Goal: Task Accomplishment & Management: Manage account settings

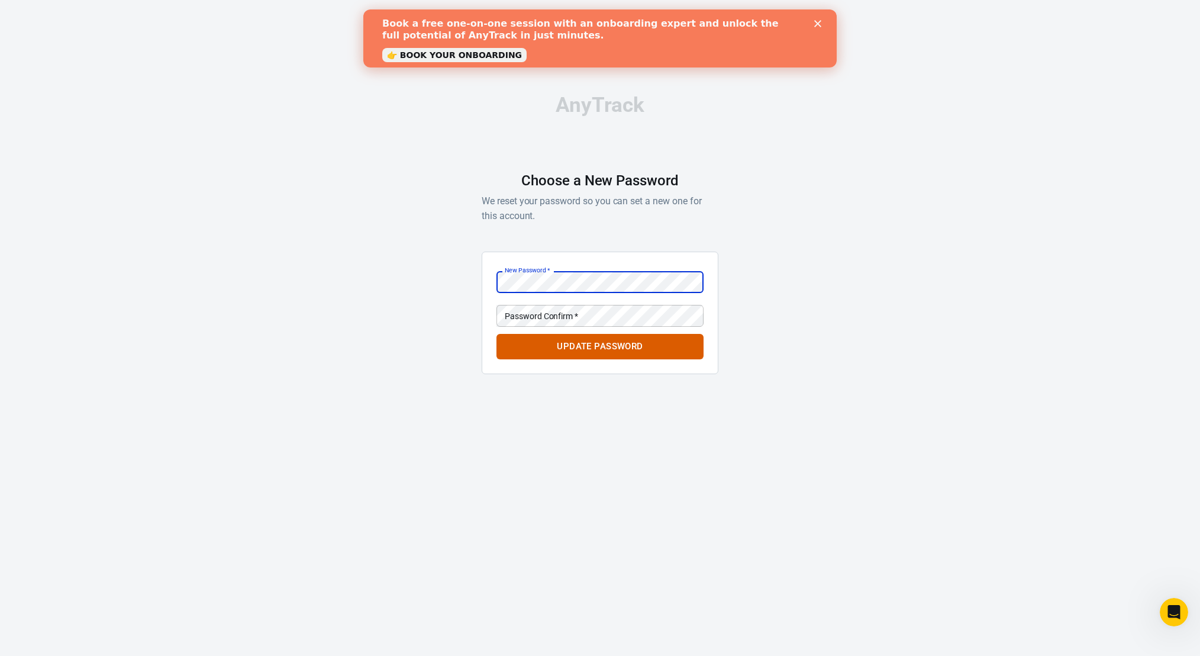
click at [704, 282] on div at bounding box center [704, 282] width 0 height 0
click at [861, 270] on div "AnyTrack Choose a New Password We reset your password so you can set a new one …" at bounding box center [600, 239] width 1200 height 478
click at [595, 246] on div "AnyTrack Choose a New Password We reset your password so you can set a new one …" at bounding box center [600, 239] width 237 height 478
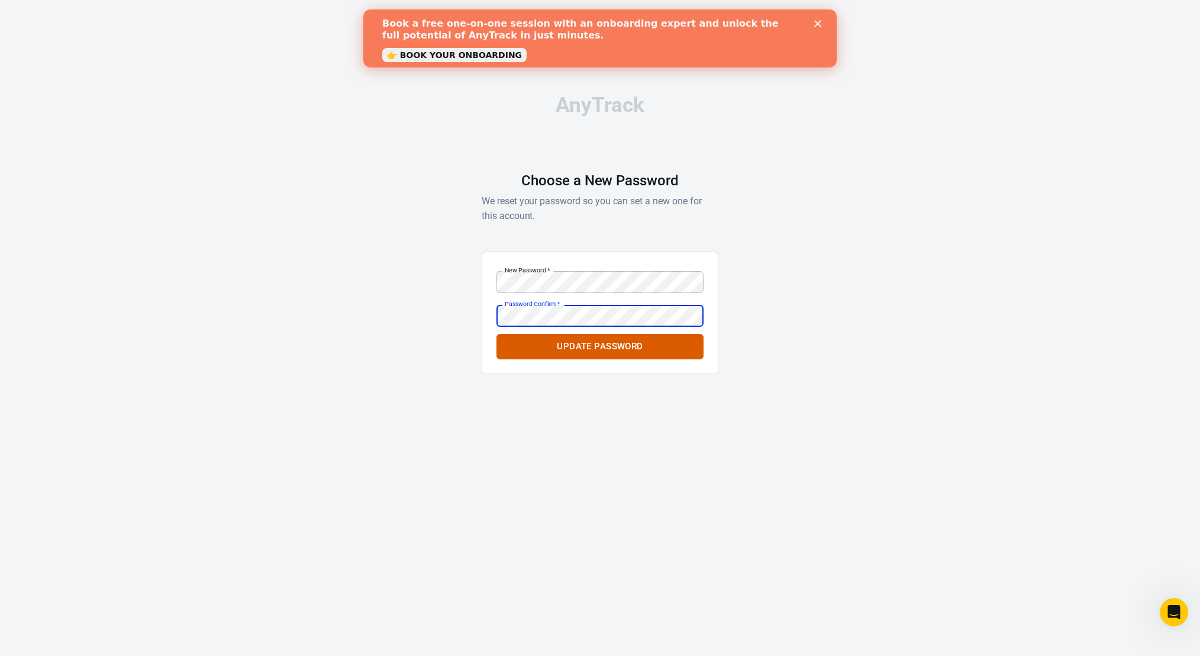
click at [552, 312] on div "Password Confirm   * Password Confirm   *" at bounding box center [600, 316] width 207 height 22
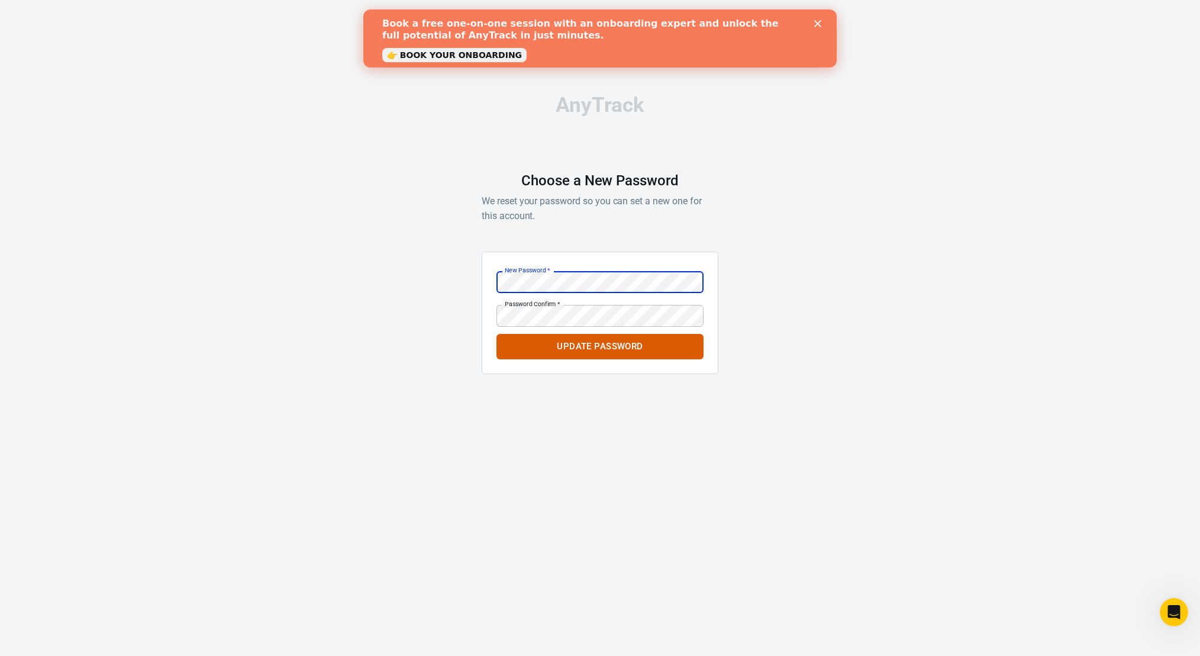
click at [444, 371] on div "AnyTrack Choose a New Password We reset your password so you can set a new one …" at bounding box center [600, 239] width 1200 height 478
click at [459, 314] on div "AnyTrack Choose a New Password We reset your password so you can set a new one …" at bounding box center [600, 239] width 1200 height 478
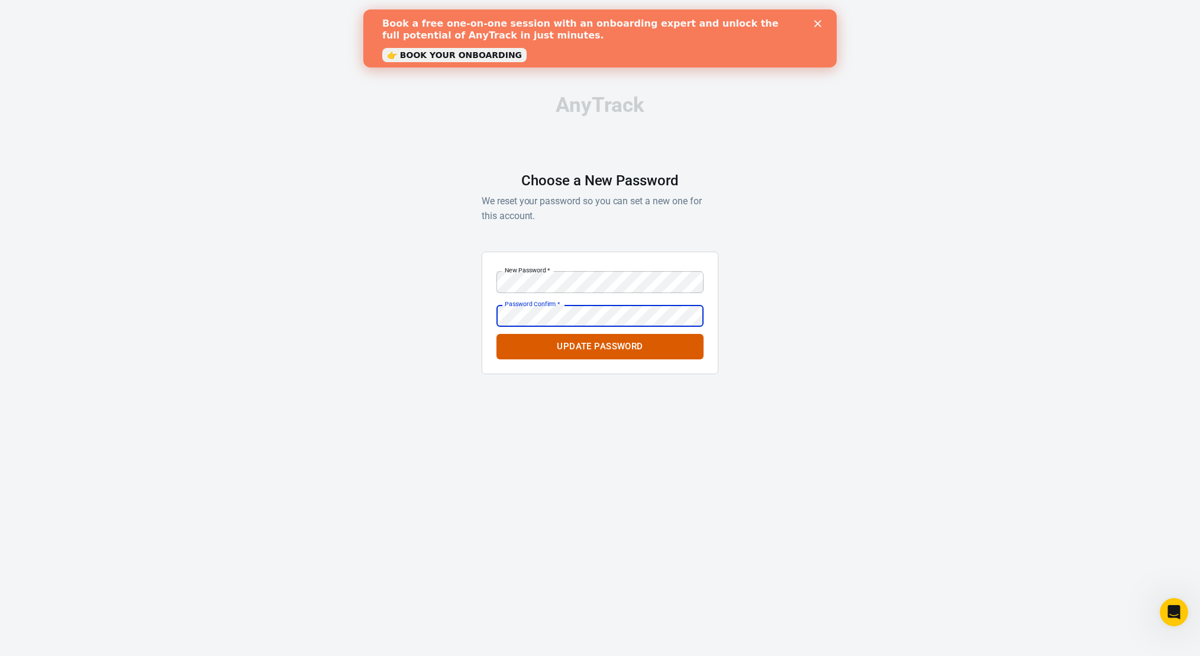
click at [465, 326] on div "AnyTrack Choose a New Password We reset your password so you can set a new one …" at bounding box center [600, 239] width 1200 height 478
click at [576, 347] on button "Update Password" at bounding box center [600, 346] width 207 height 25
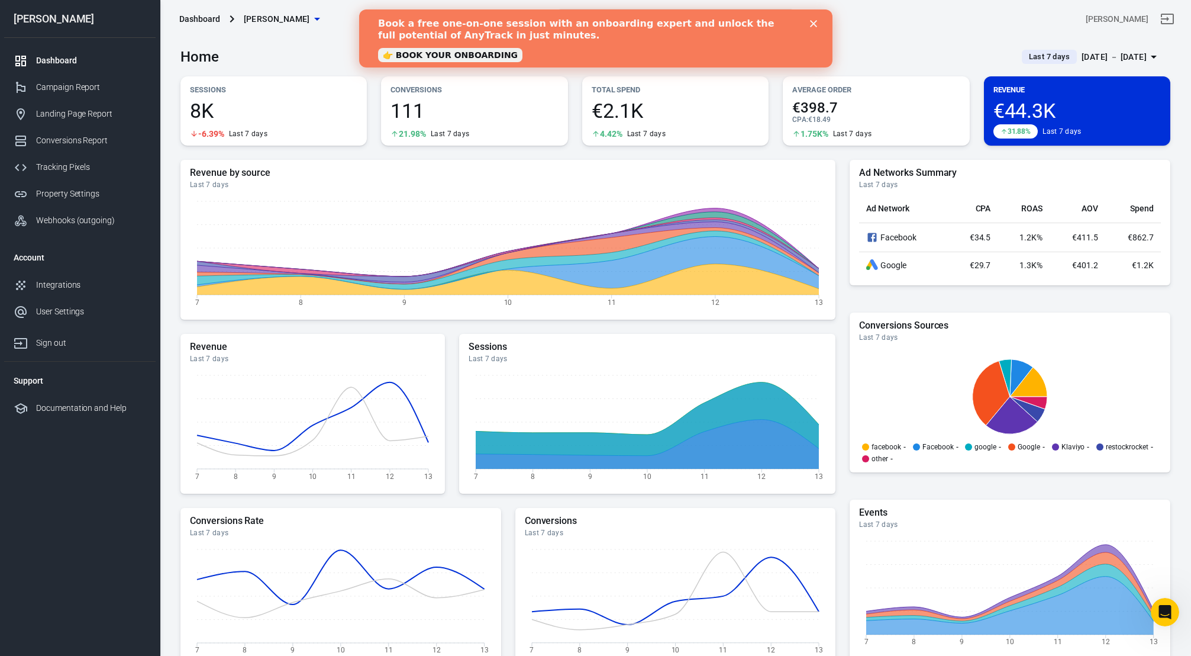
click at [888, 31] on div "[PERSON_NAME]" at bounding box center [1011, 19] width 331 height 28
click at [817, 24] on div "Close" at bounding box center [816, 23] width 12 height 7
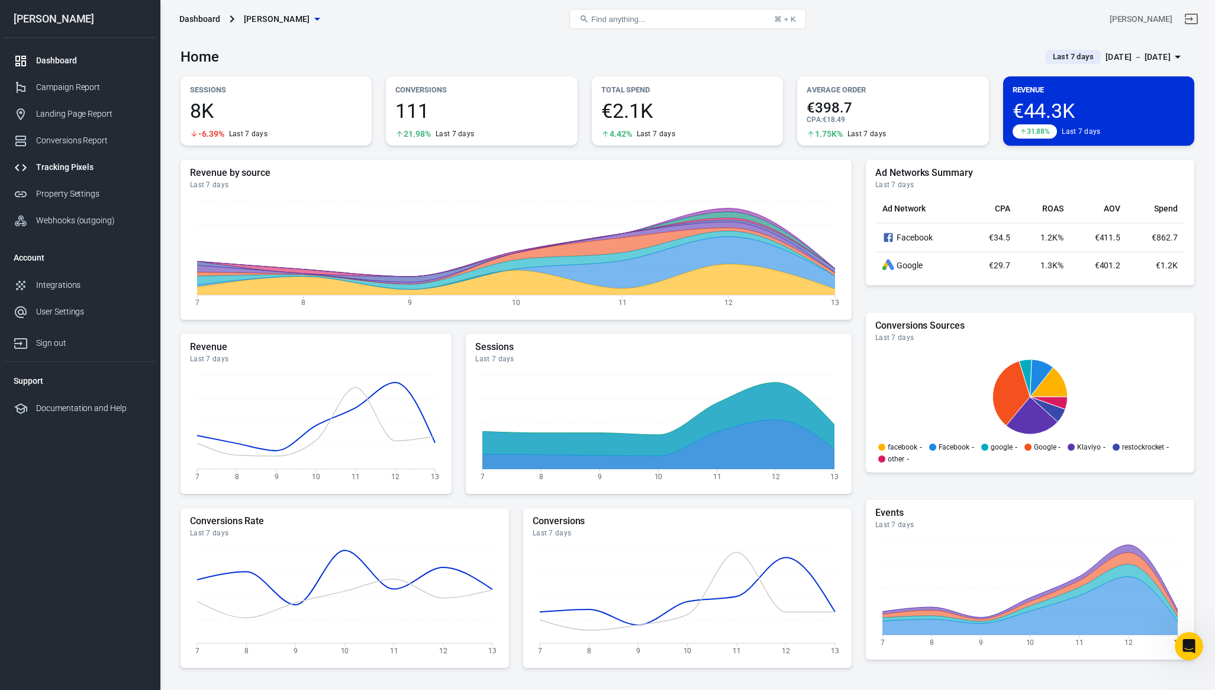
click at [75, 169] on div "Tracking Pixels" at bounding box center [91, 167] width 110 height 12
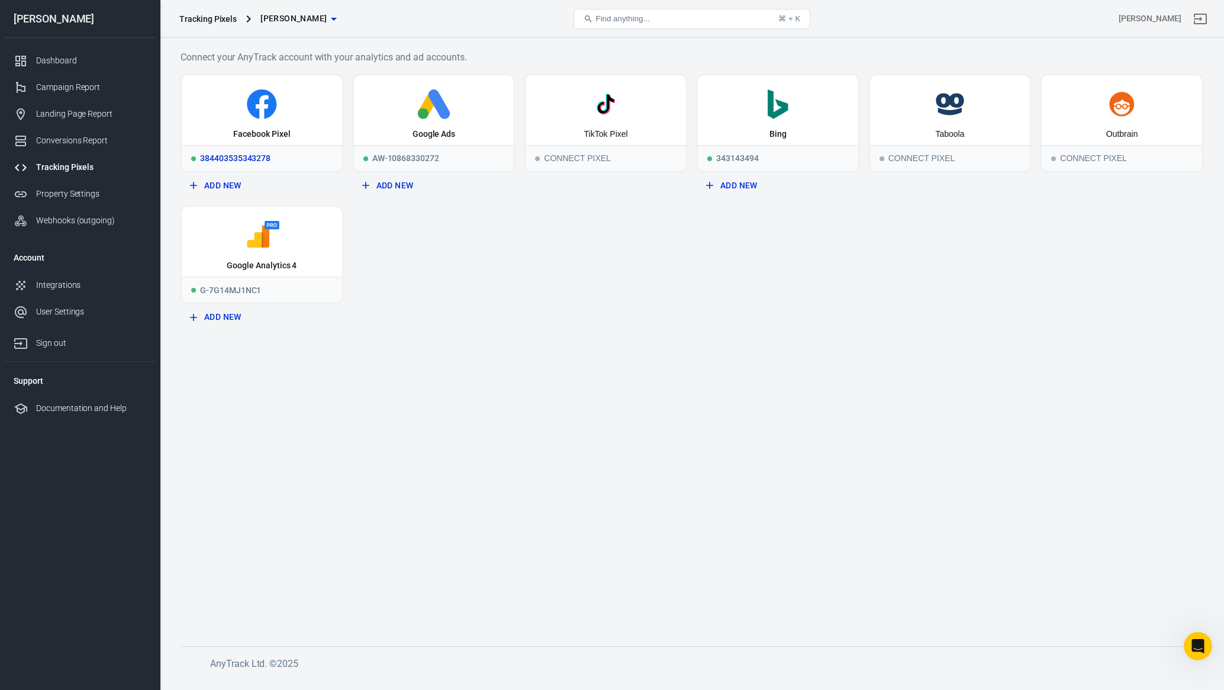
click at [258, 124] on div "Facebook Pixel" at bounding box center [262, 110] width 160 height 70
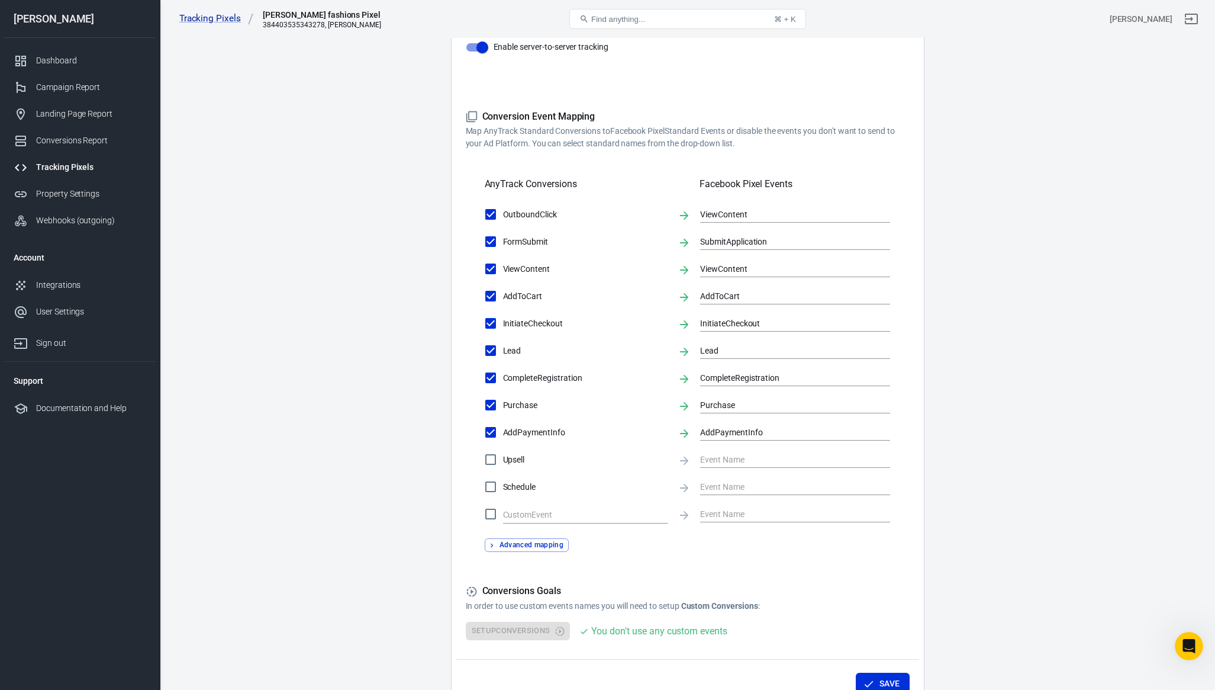
scroll to position [249, 0]
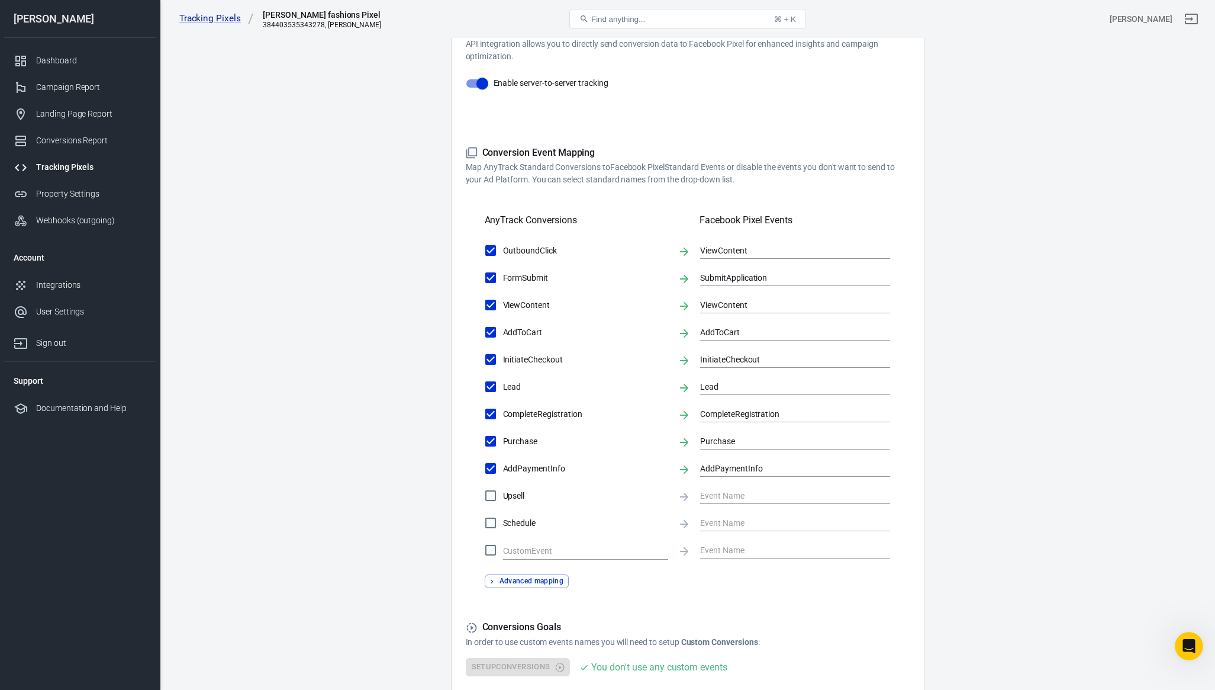
click at [1009, 176] on main "Conversions Ads Integration Settings Conversions Settings Account Connection Co…" at bounding box center [688, 263] width 1014 height 964
